Goal: Information Seeking & Learning: Learn about a topic

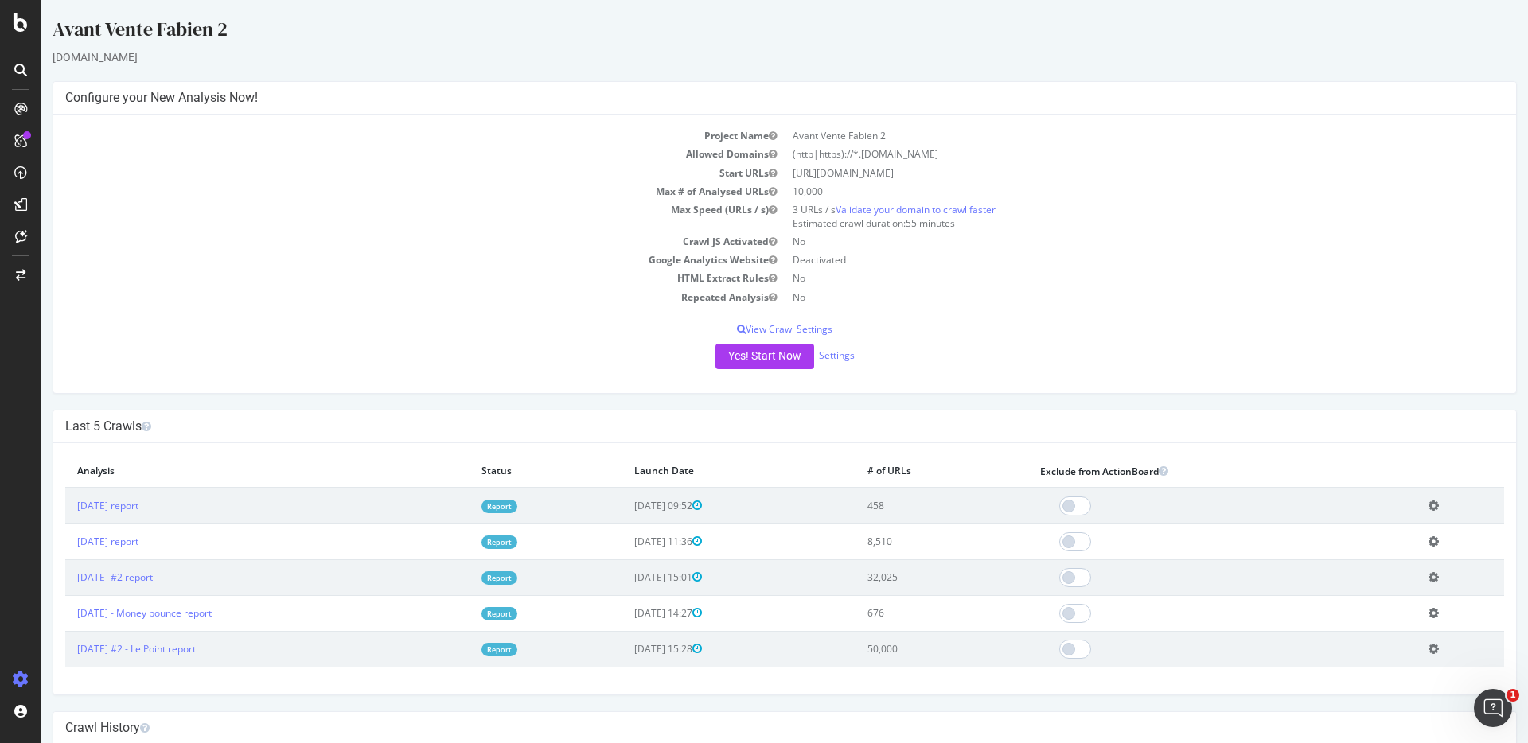
scroll to position [10, 0]
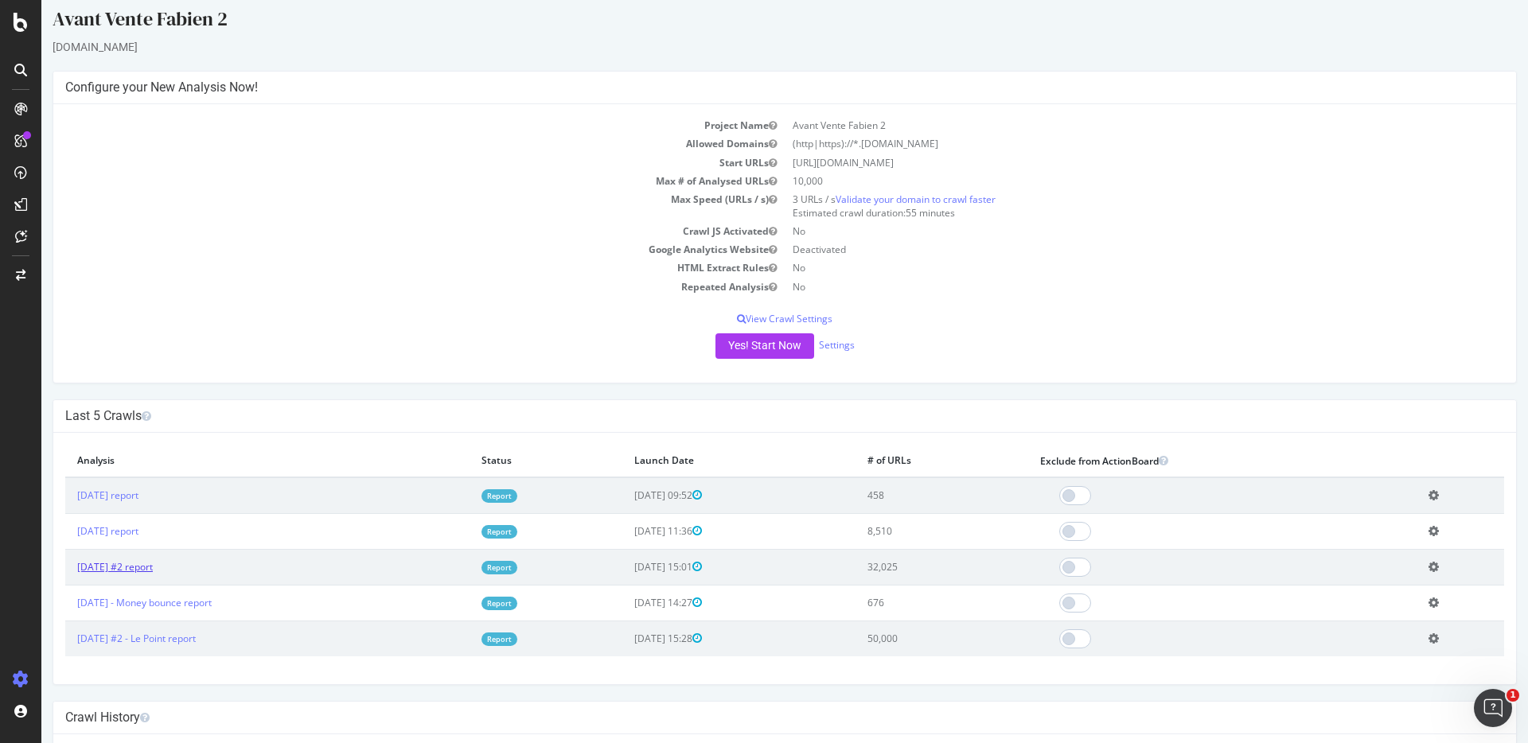
click at [153, 568] on link "2025 Aug. 25th #2 report" at bounding box center [115, 567] width 76 height 14
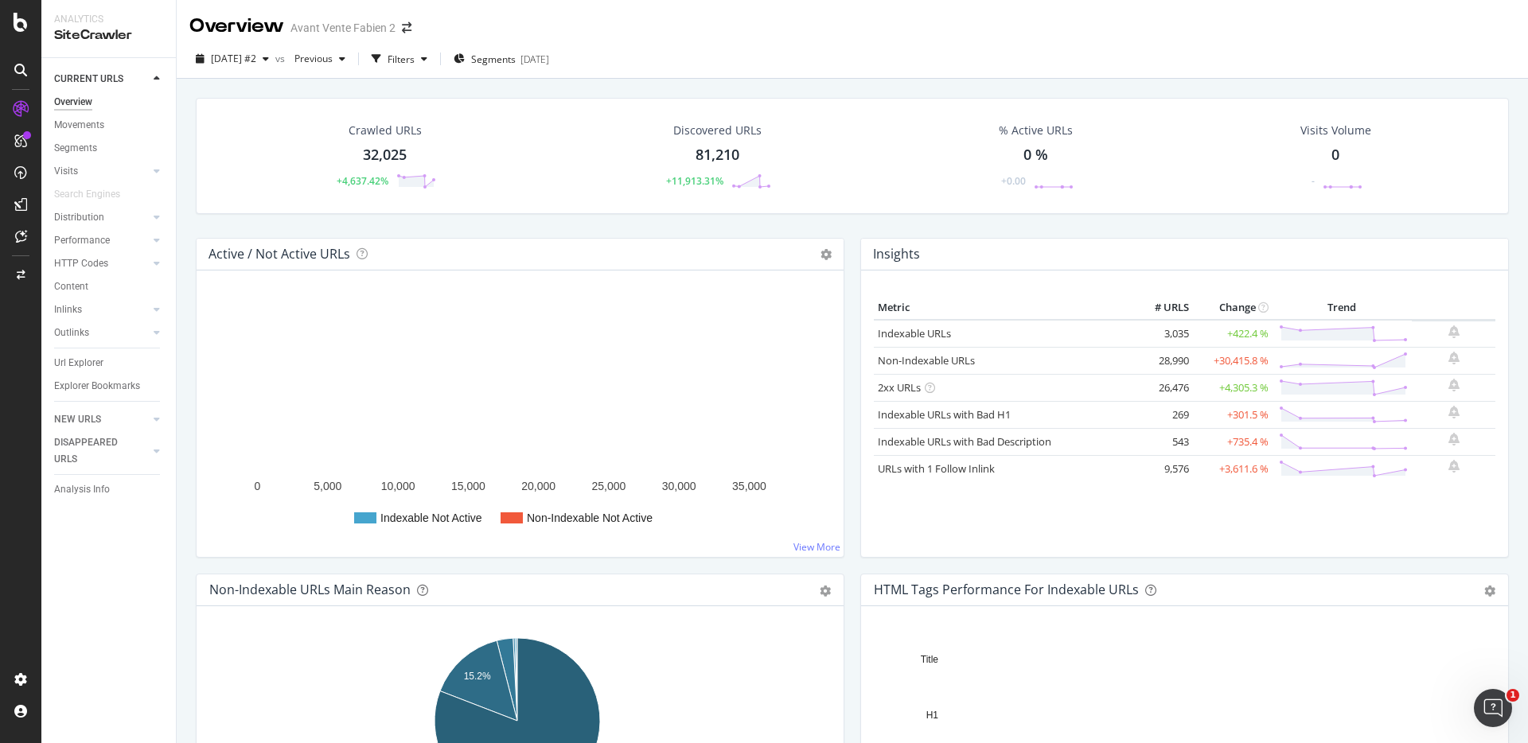
scroll to position [26, 0]
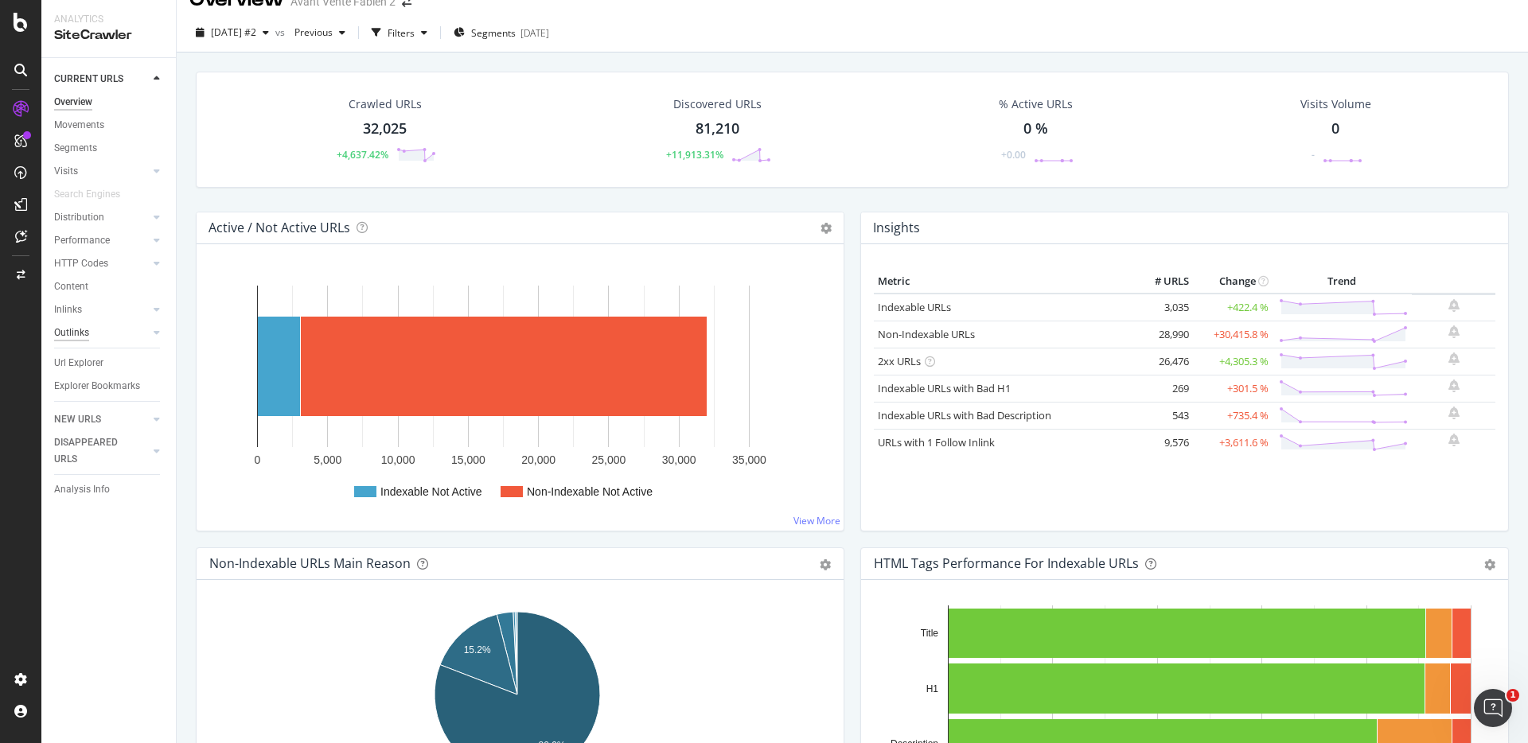
click at [64, 325] on div "Outlinks" at bounding box center [71, 333] width 35 height 17
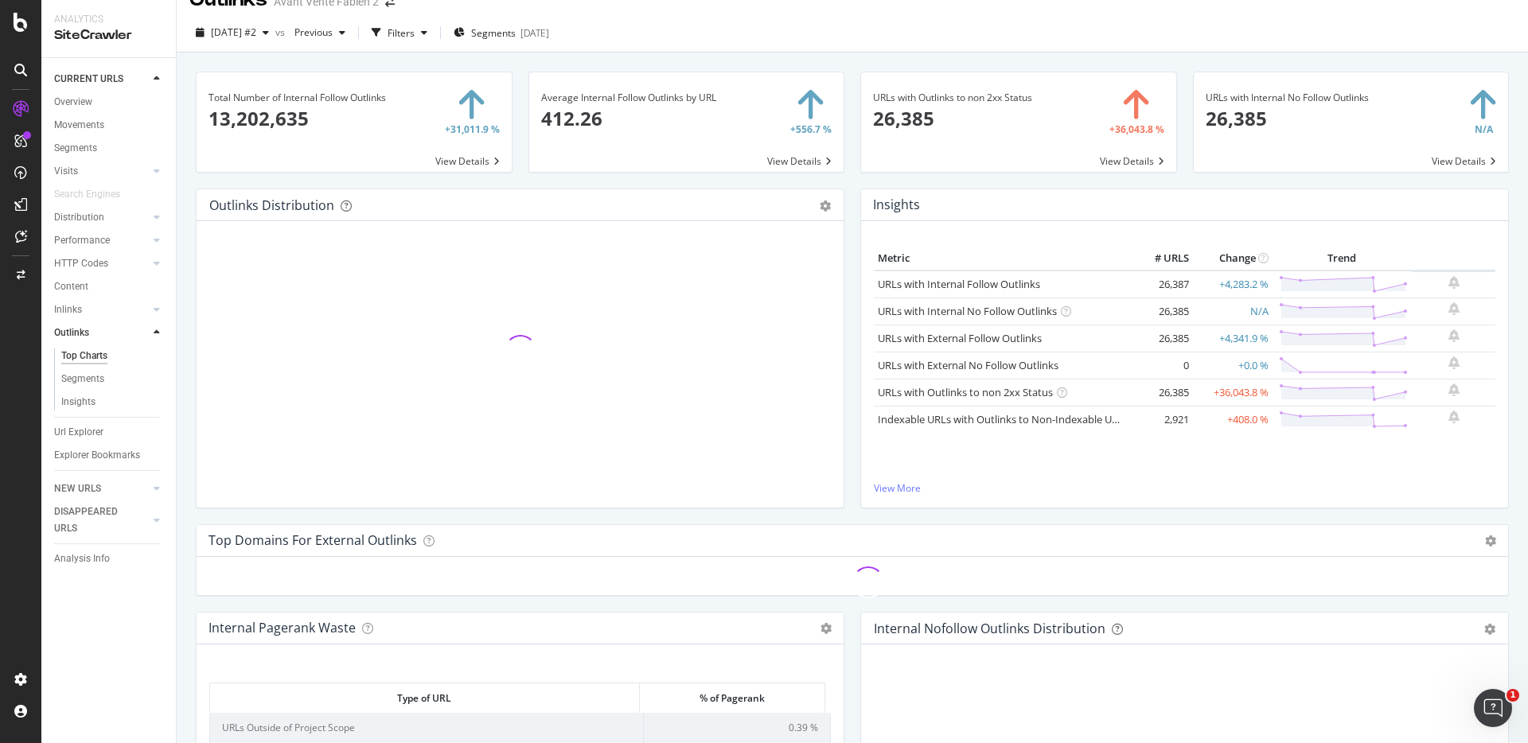
scroll to position [622, 0]
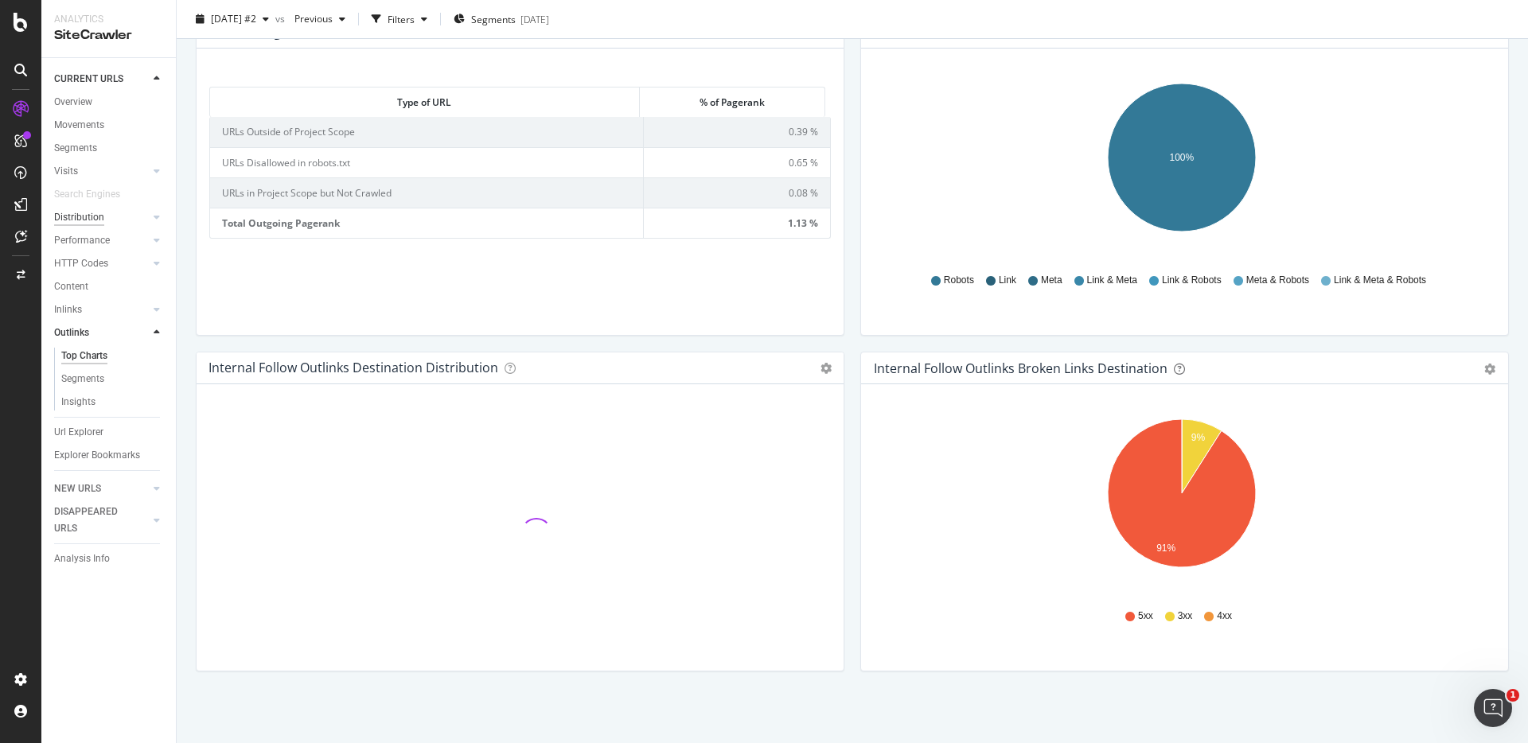
click at [68, 218] on div "Distribution" at bounding box center [79, 217] width 50 height 17
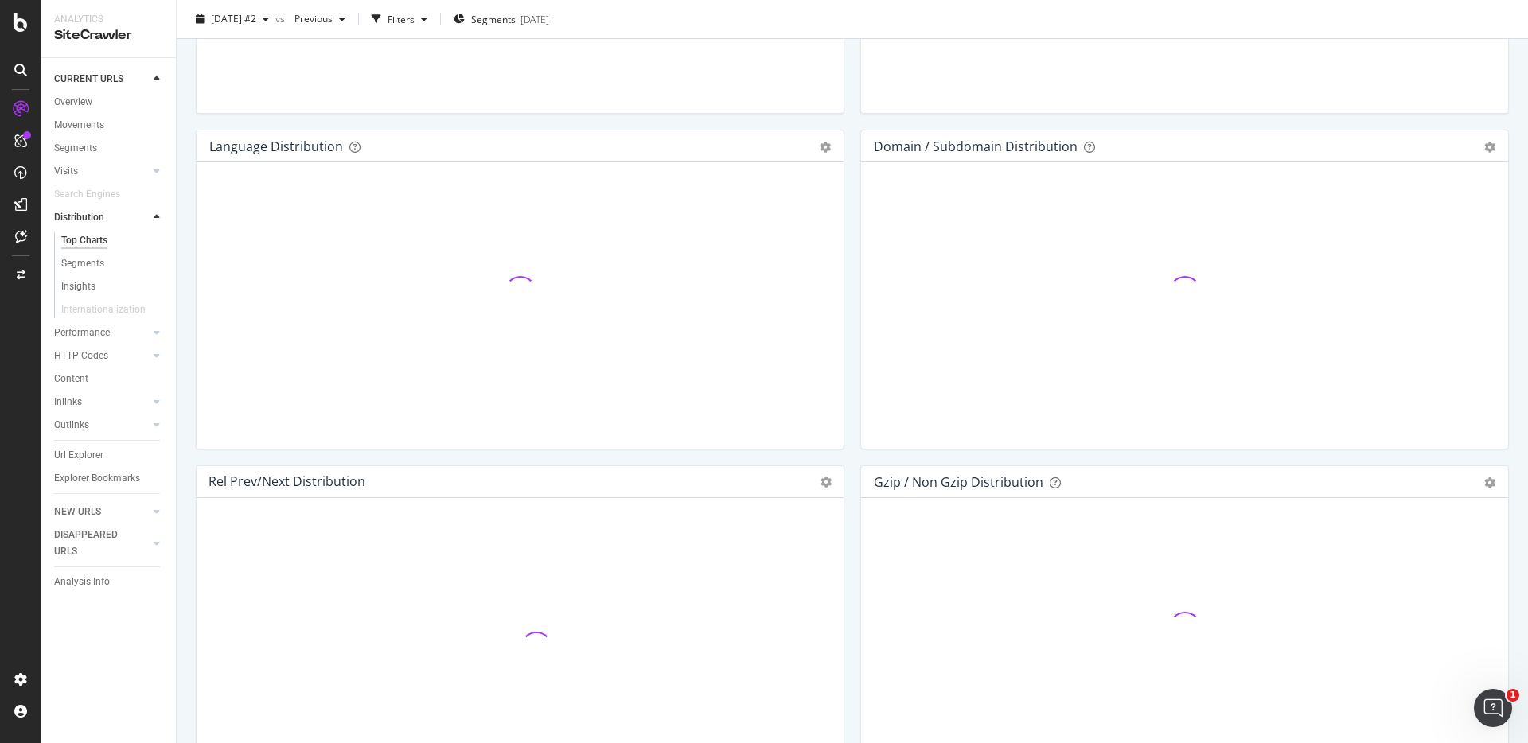
scroll to position [2214, 0]
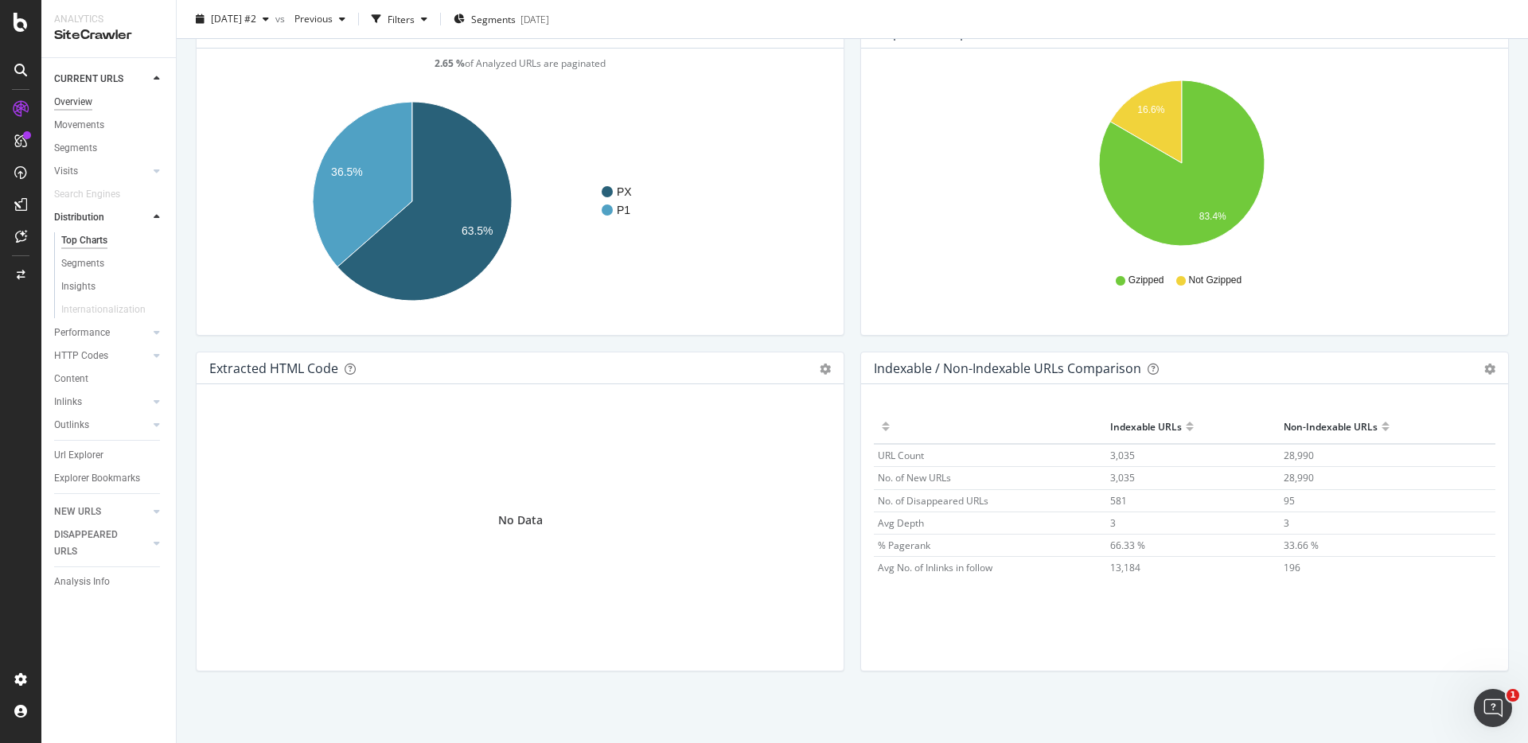
click at [63, 94] on div "Overview" at bounding box center [73, 102] width 38 height 17
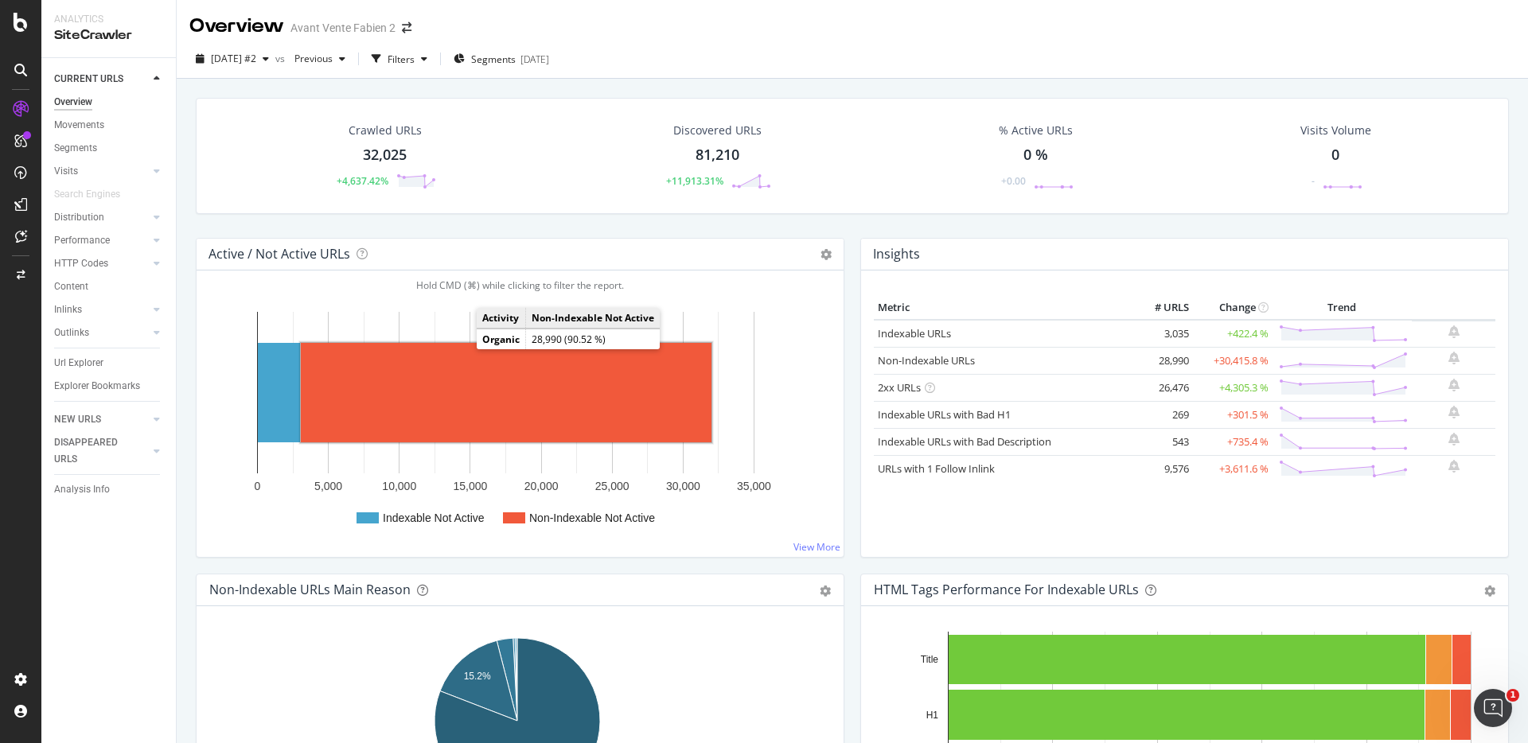
click at [462, 349] on rect "A chart." at bounding box center [506, 393] width 411 height 100
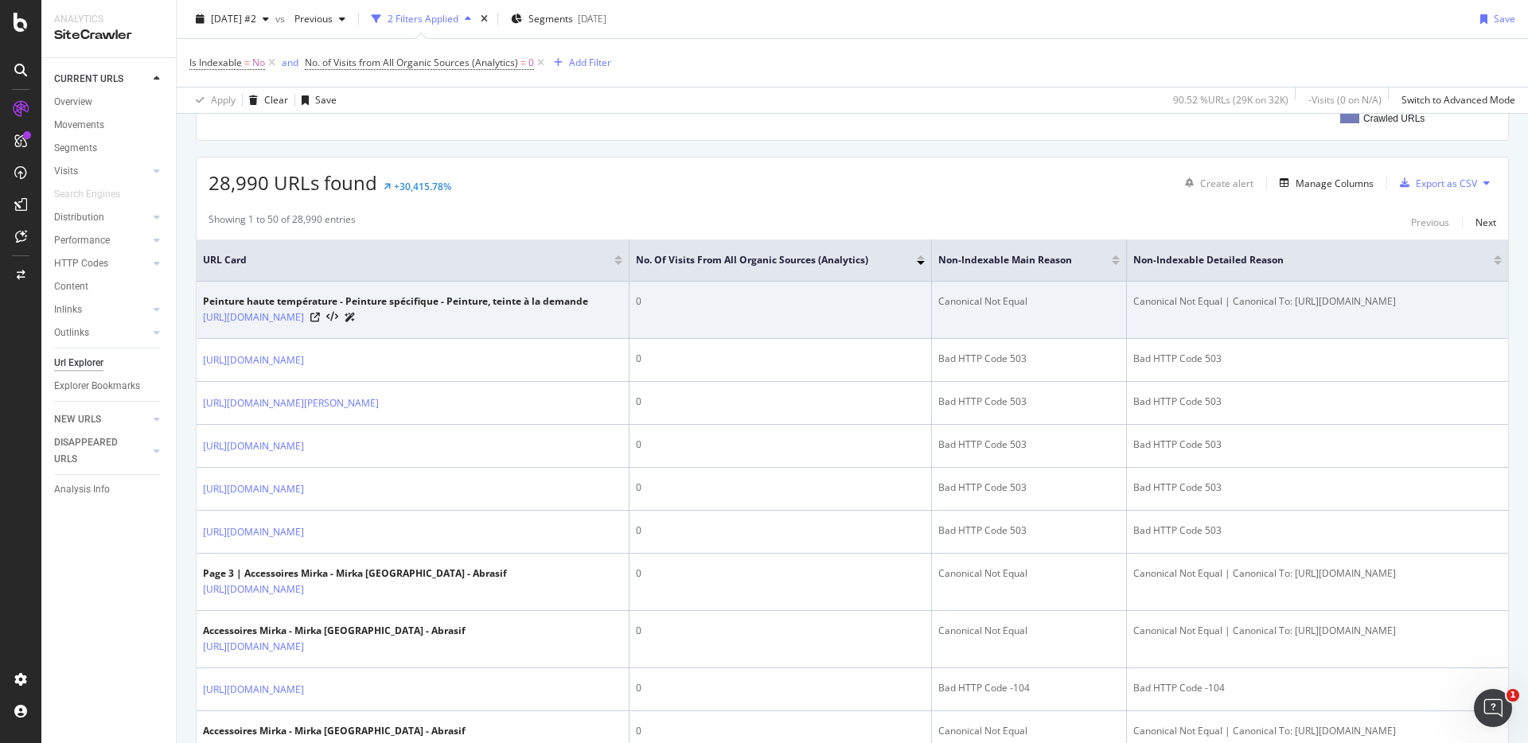
scroll to position [242, 0]
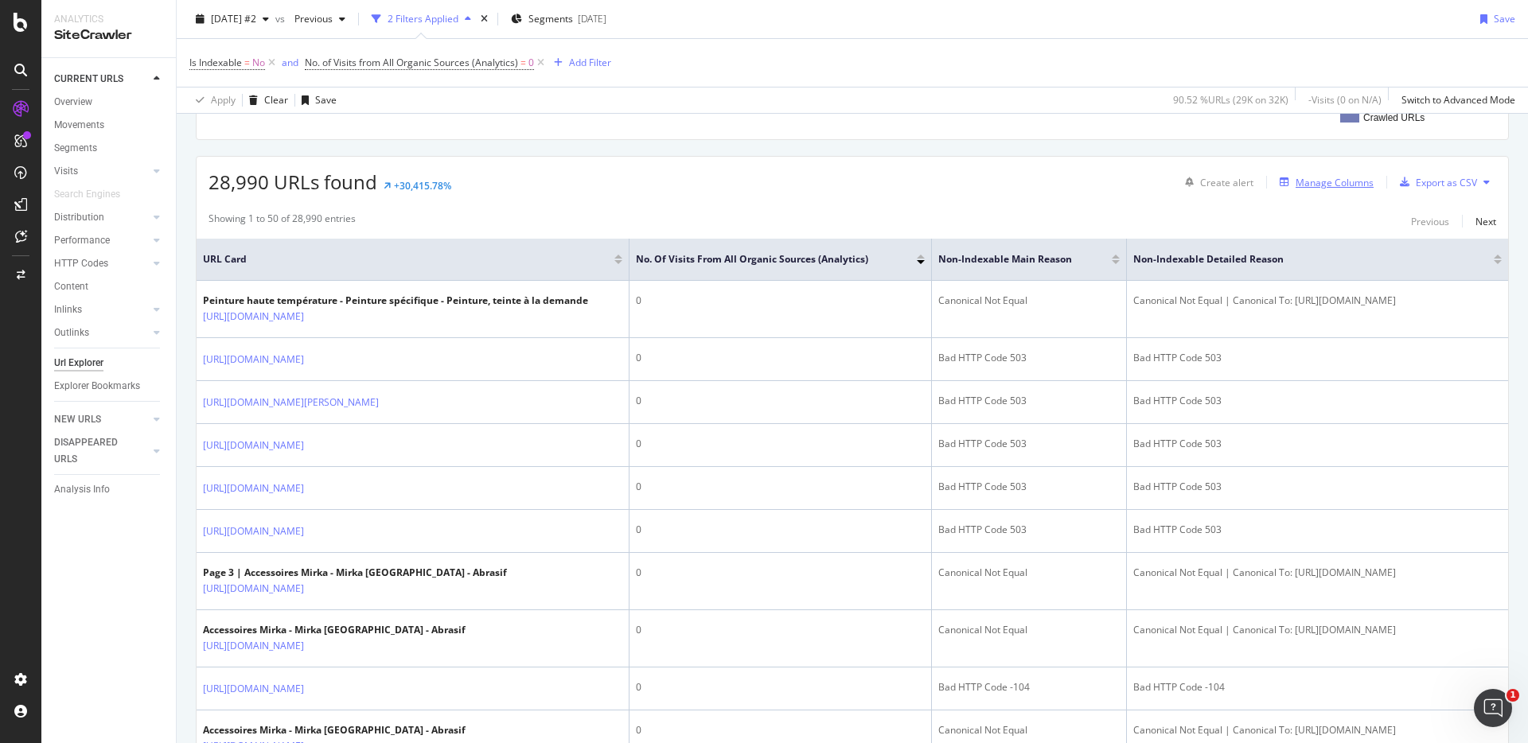
click at [1320, 188] on div "Manage Columns" at bounding box center [1335, 183] width 78 height 14
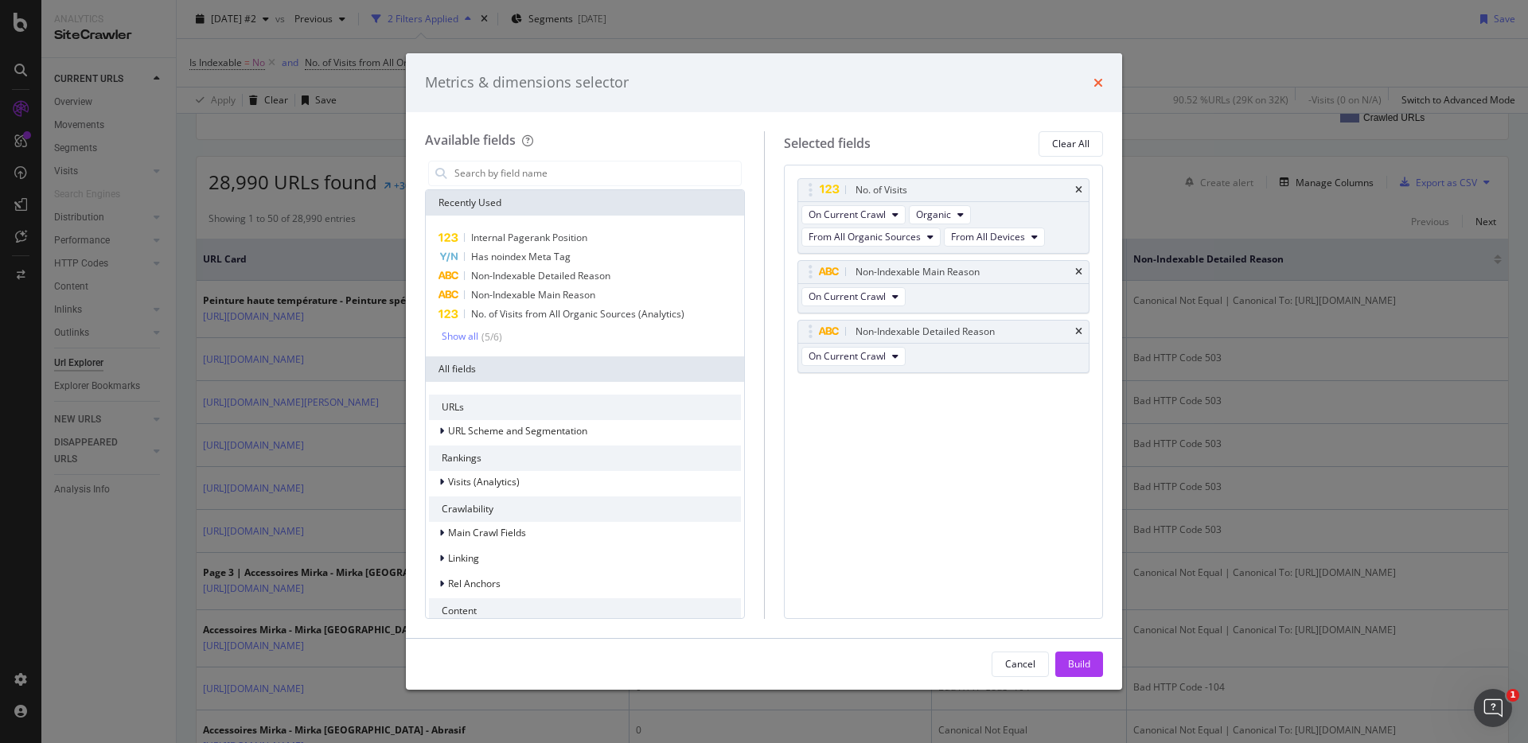
click at [1096, 77] on icon "times" at bounding box center [1099, 82] width 10 height 13
